Goal: Book appointment/travel/reservation

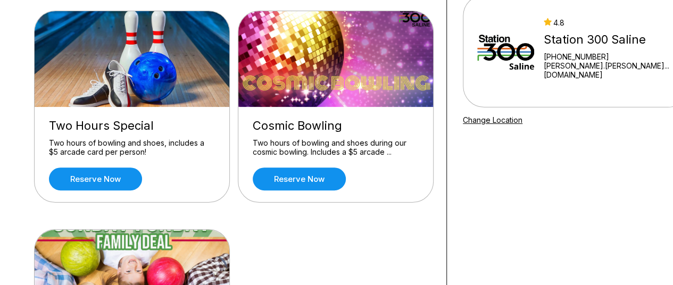
scroll to position [133, 0]
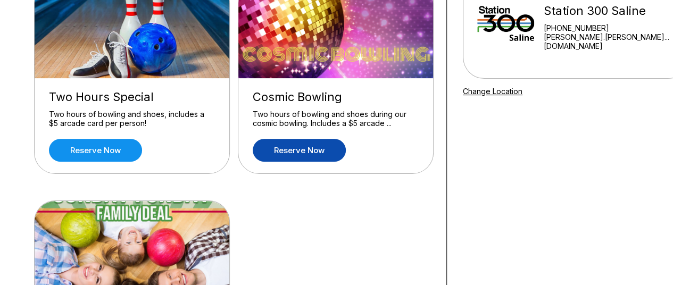
click at [277, 156] on link "Reserve now" at bounding box center [299, 150] width 93 height 23
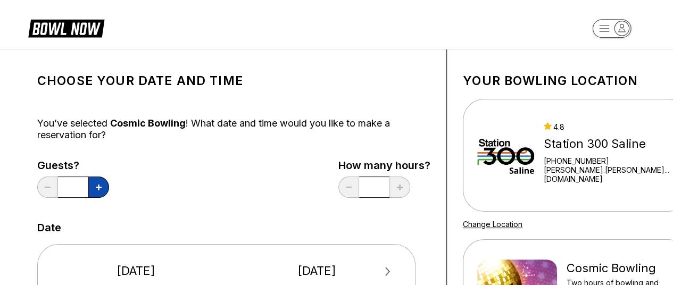
click at [98, 191] on button at bounding box center [98, 187] width 21 height 21
click at [47, 187] on icon at bounding box center [48, 187] width 6 height 1
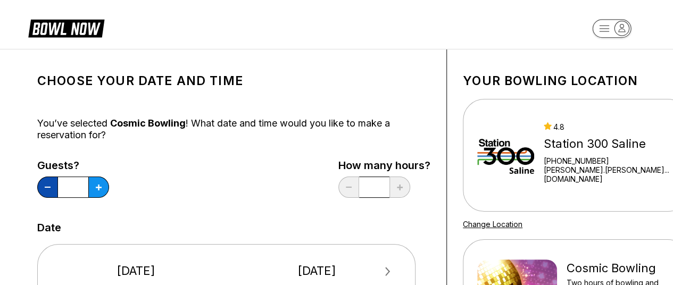
type input "*"
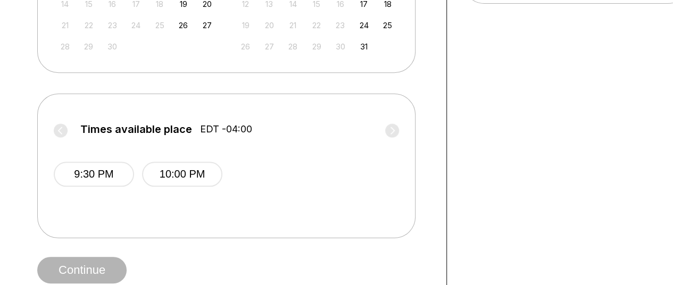
scroll to position [393, 0]
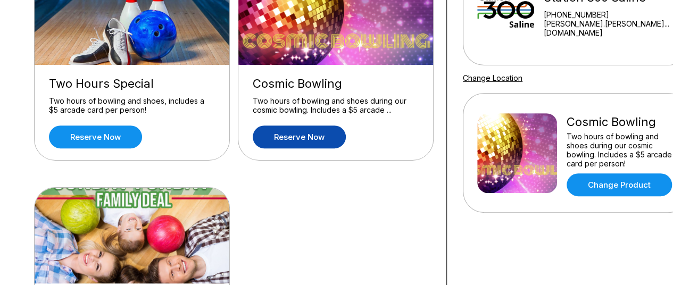
scroll to position [165, 0]
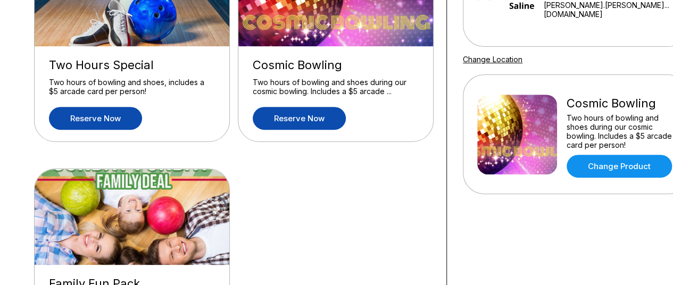
click at [60, 123] on link "Reserve now" at bounding box center [95, 118] width 93 height 23
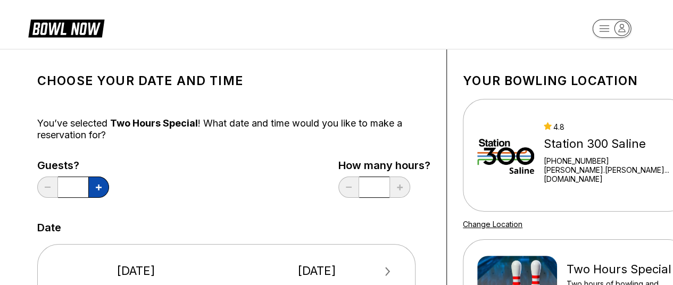
click at [104, 192] on button at bounding box center [98, 187] width 21 height 21
type input "*"
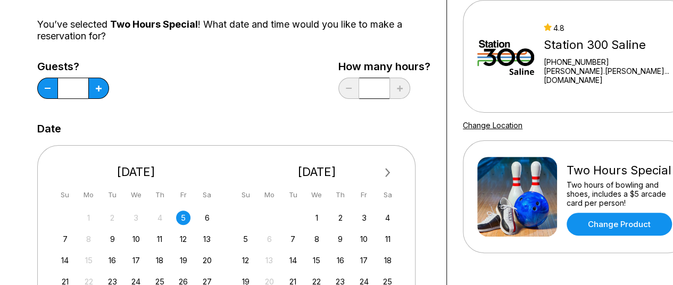
scroll to position [98, 0]
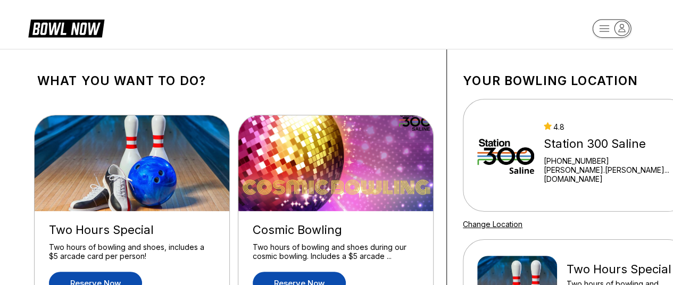
click at [310, 278] on link "Reserve now" at bounding box center [299, 283] width 93 height 23
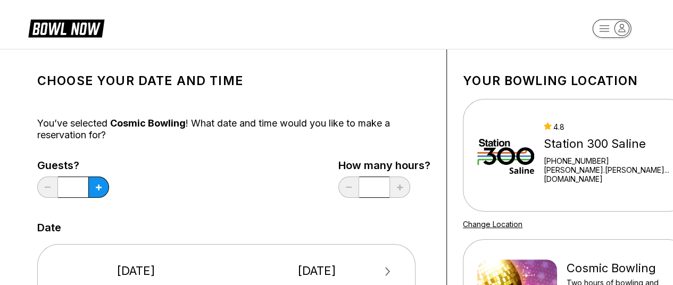
scroll to position [156, 0]
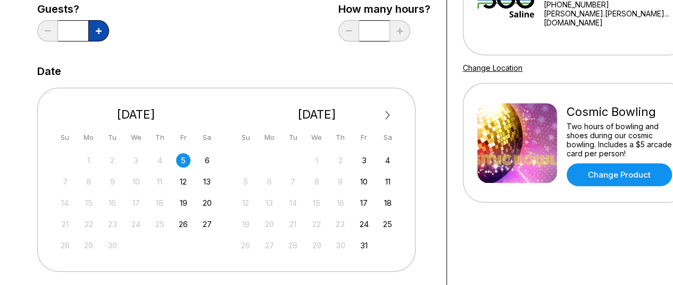
click at [99, 35] on button at bounding box center [98, 30] width 21 height 21
type input "*"
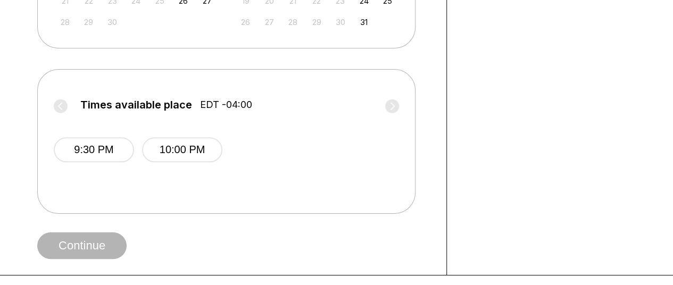
scroll to position [412, 0]
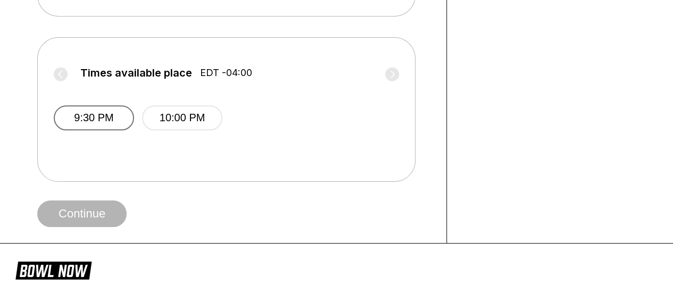
click at [109, 114] on button "9:30 PM" at bounding box center [94, 117] width 80 height 25
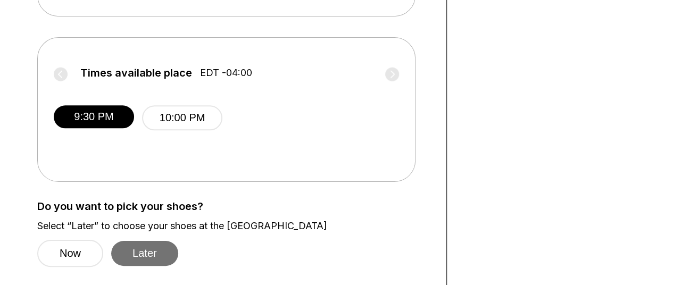
click at [163, 254] on button "Later" at bounding box center [144, 253] width 67 height 25
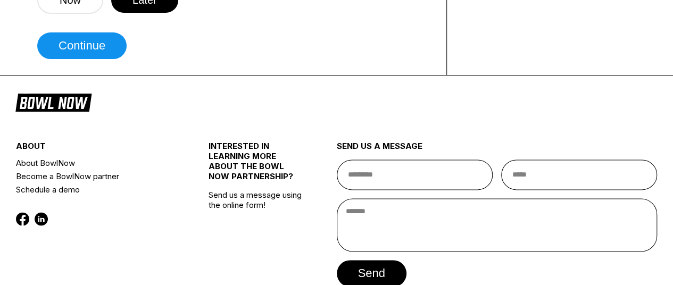
scroll to position [683, 0]
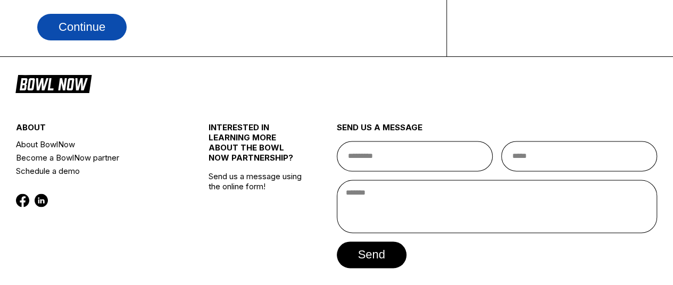
click at [72, 28] on button "Continue" at bounding box center [81, 27] width 89 height 27
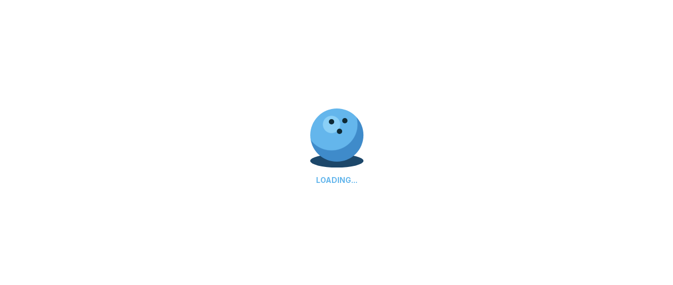
select select "**"
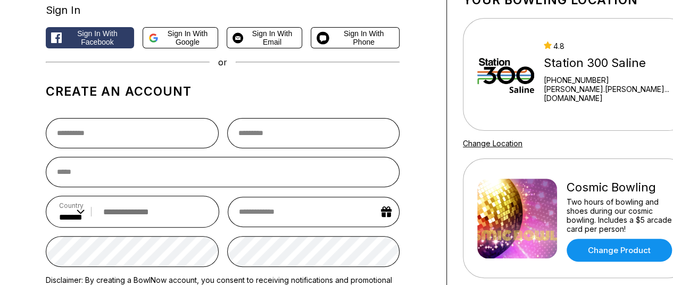
scroll to position [72, 0]
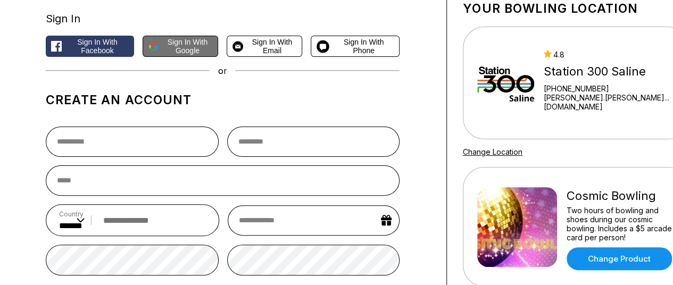
click at [208, 51] on span "Sign in with Google" at bounding box center [188, 46] width 50 height 17
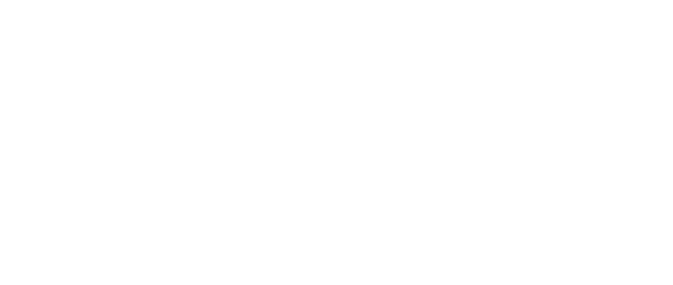
scroll to position [0, 0]
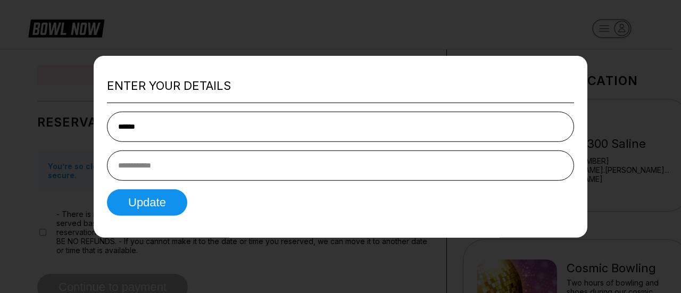
type input "******"
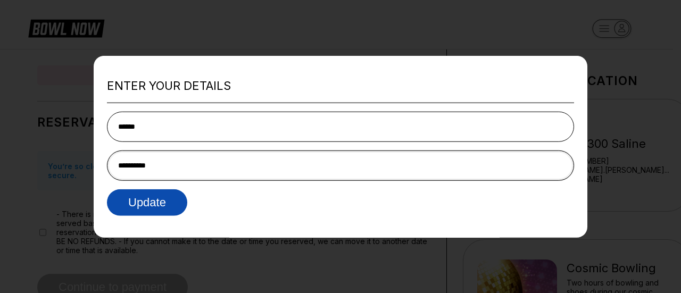
type input "**********"
click at [146, 215] on button "Update" at bounding box center [147, 202] width 80 height 27
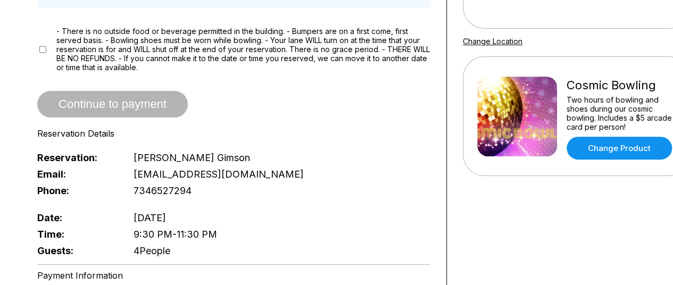
scroll to position [205, 0]
